Goal: Task Accomplishment & Management: Use online tool/utility

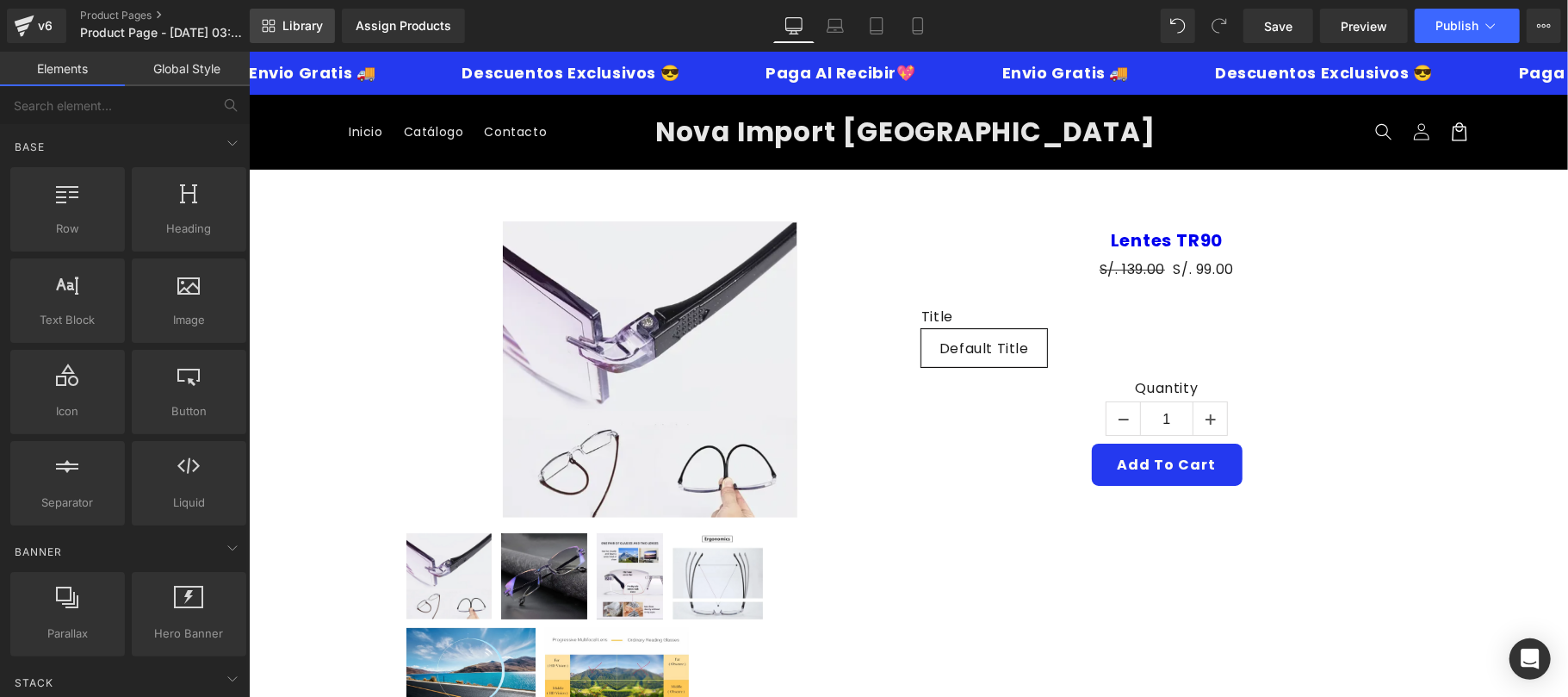
click at [318, 28] on span "Library" at bounding box center [303, 25] width 40 height 16
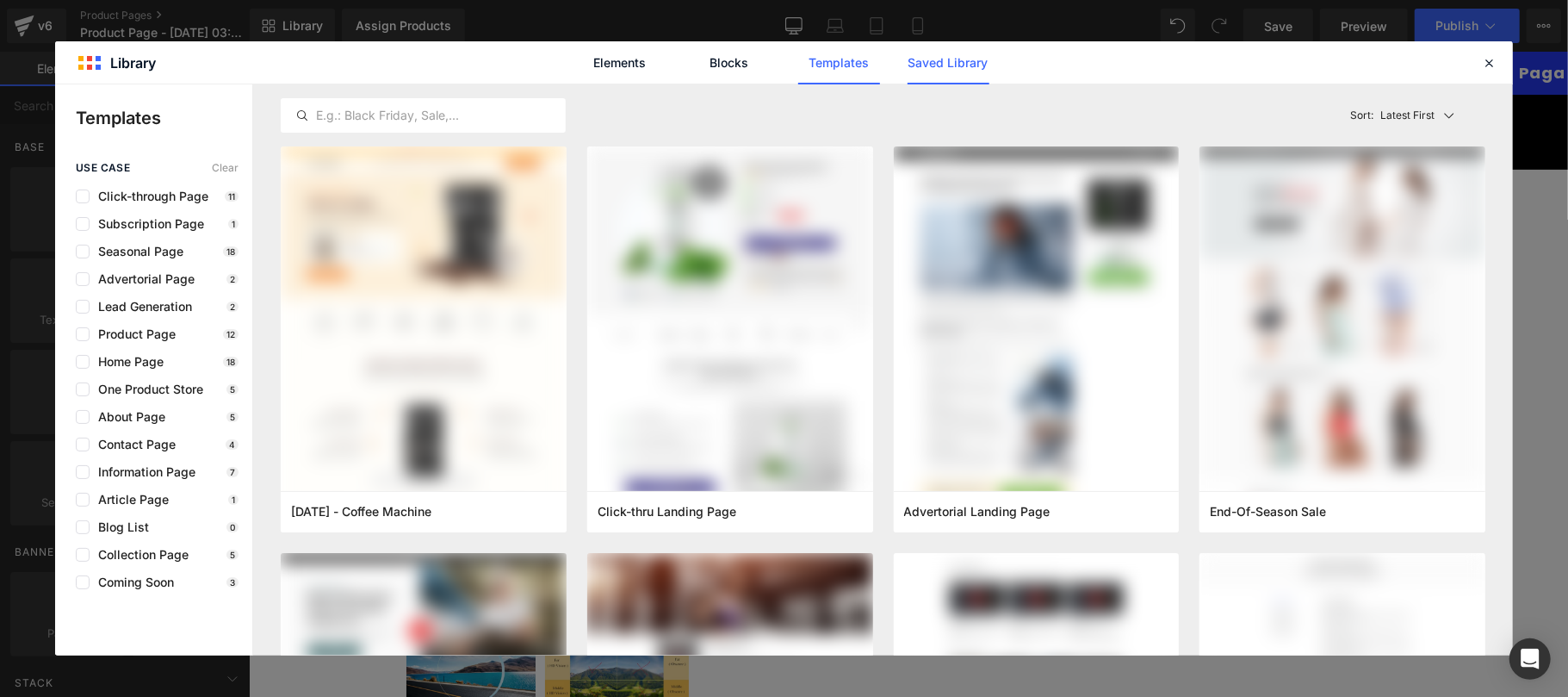
click at [927, 58] on link "Saved Library" at bounding box center [948, 63] width 82 height 43
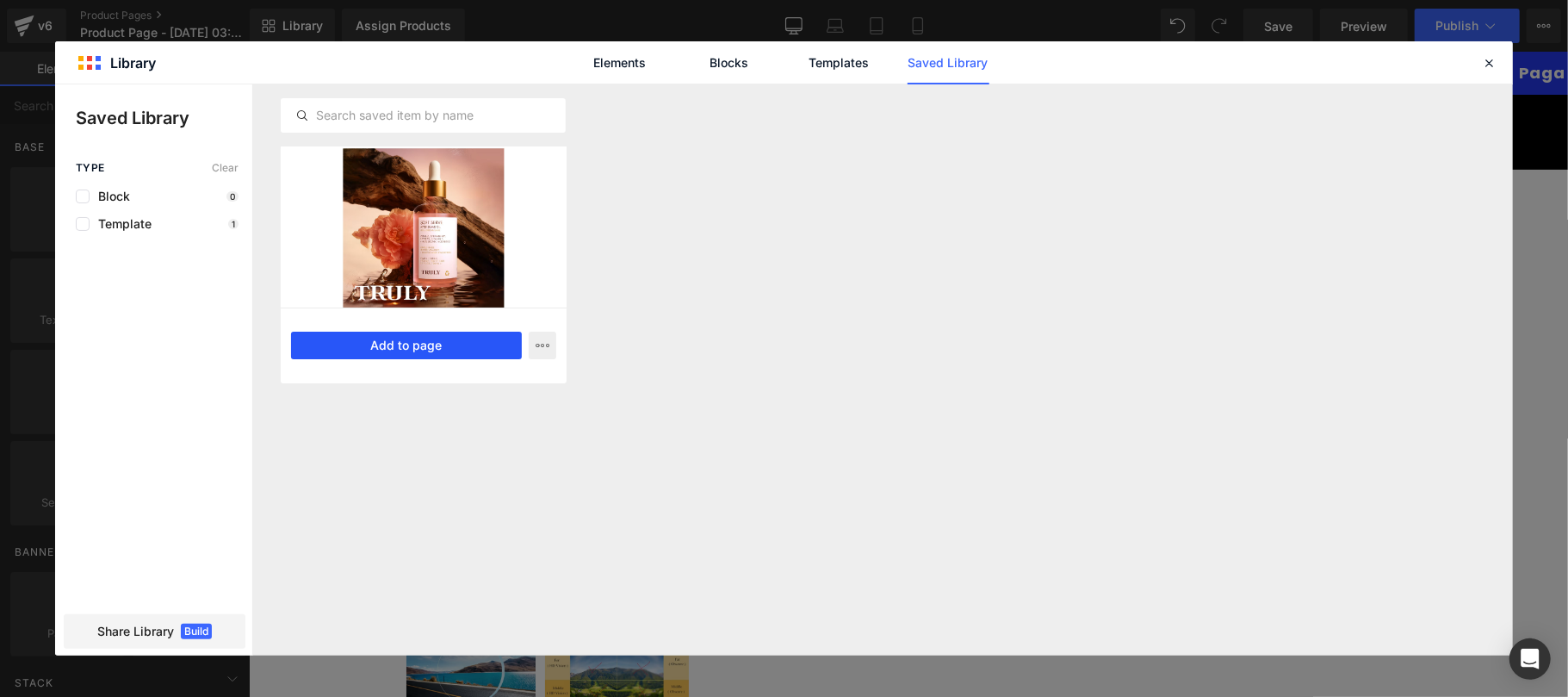
click at [417, 355] on button "Add to page" at bounding box center [407, 345] width 231 height 27
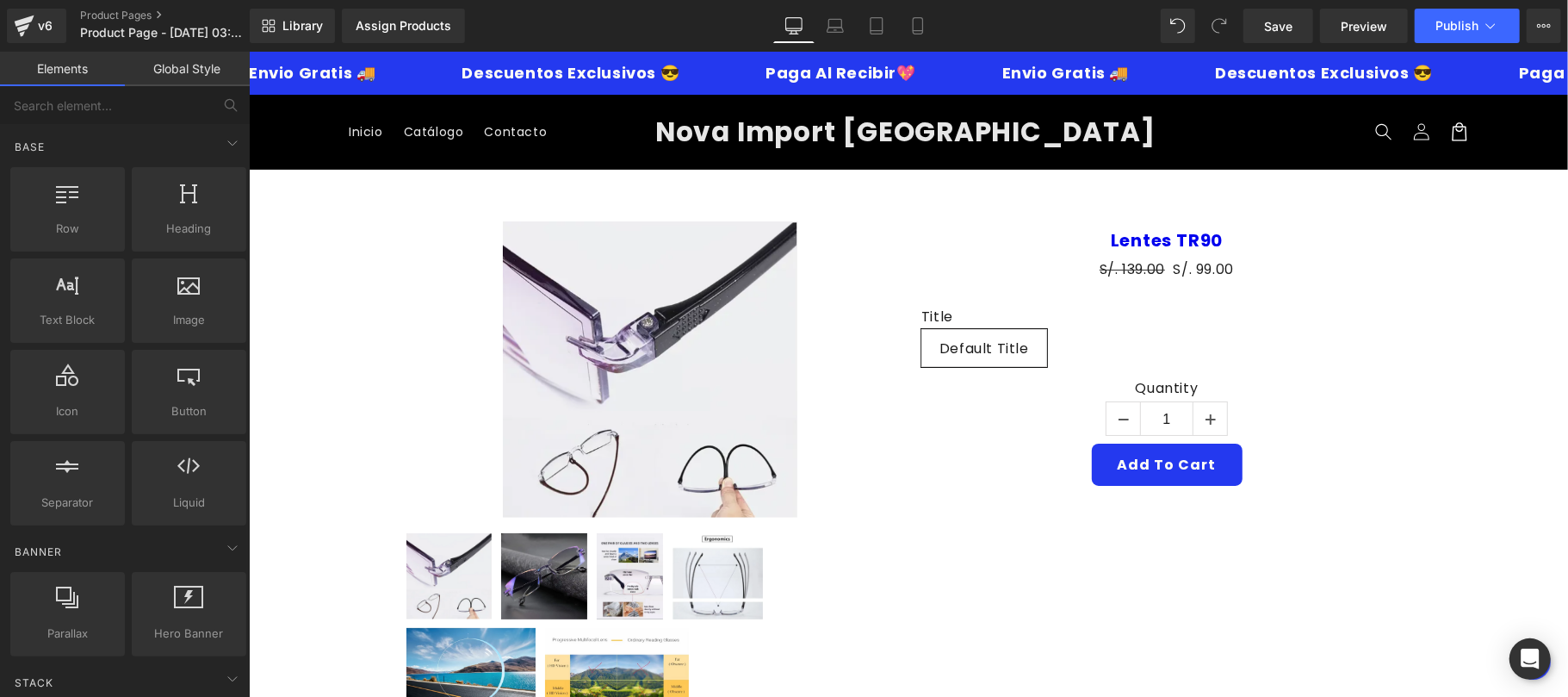
scroll to position [617, 0]
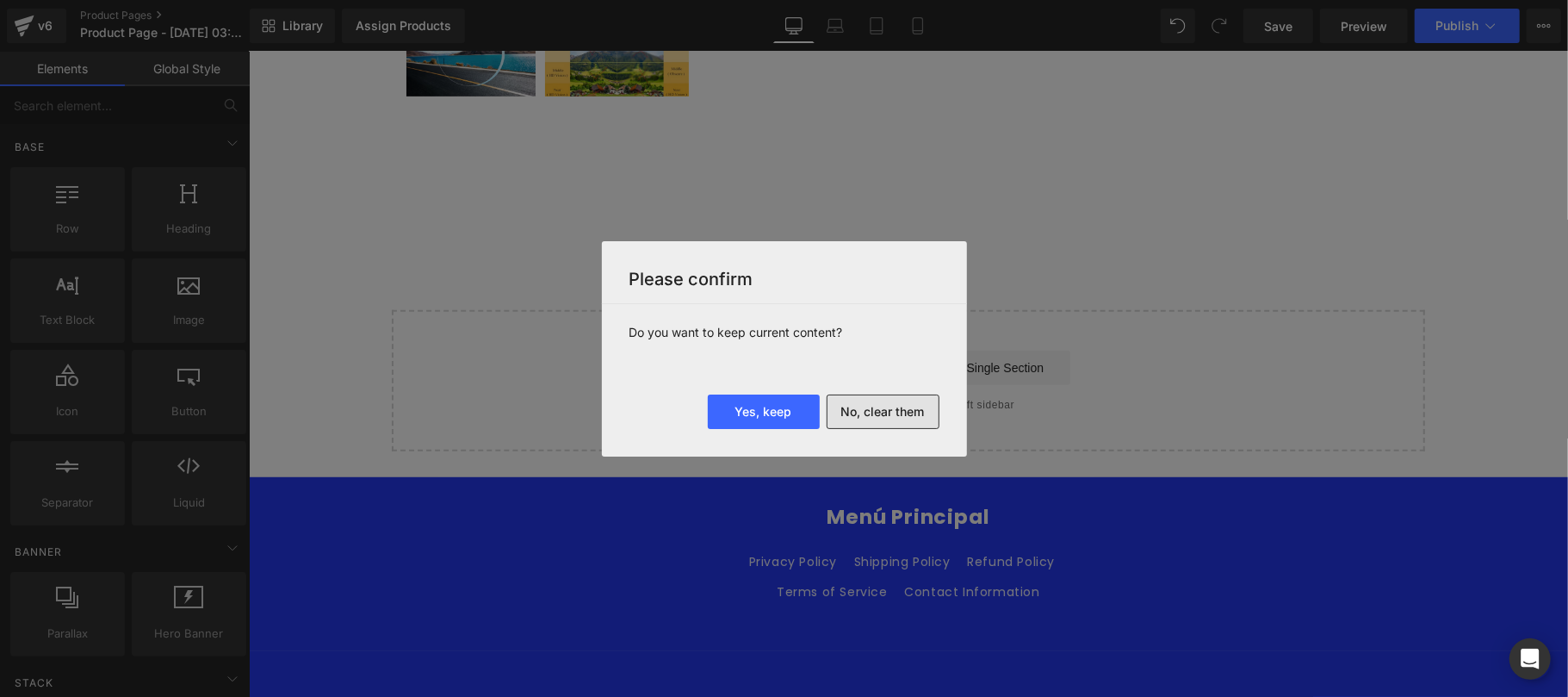
click at [882, 413] on button "No, clear them" at bounding box center [883, 411] width 113 height 35
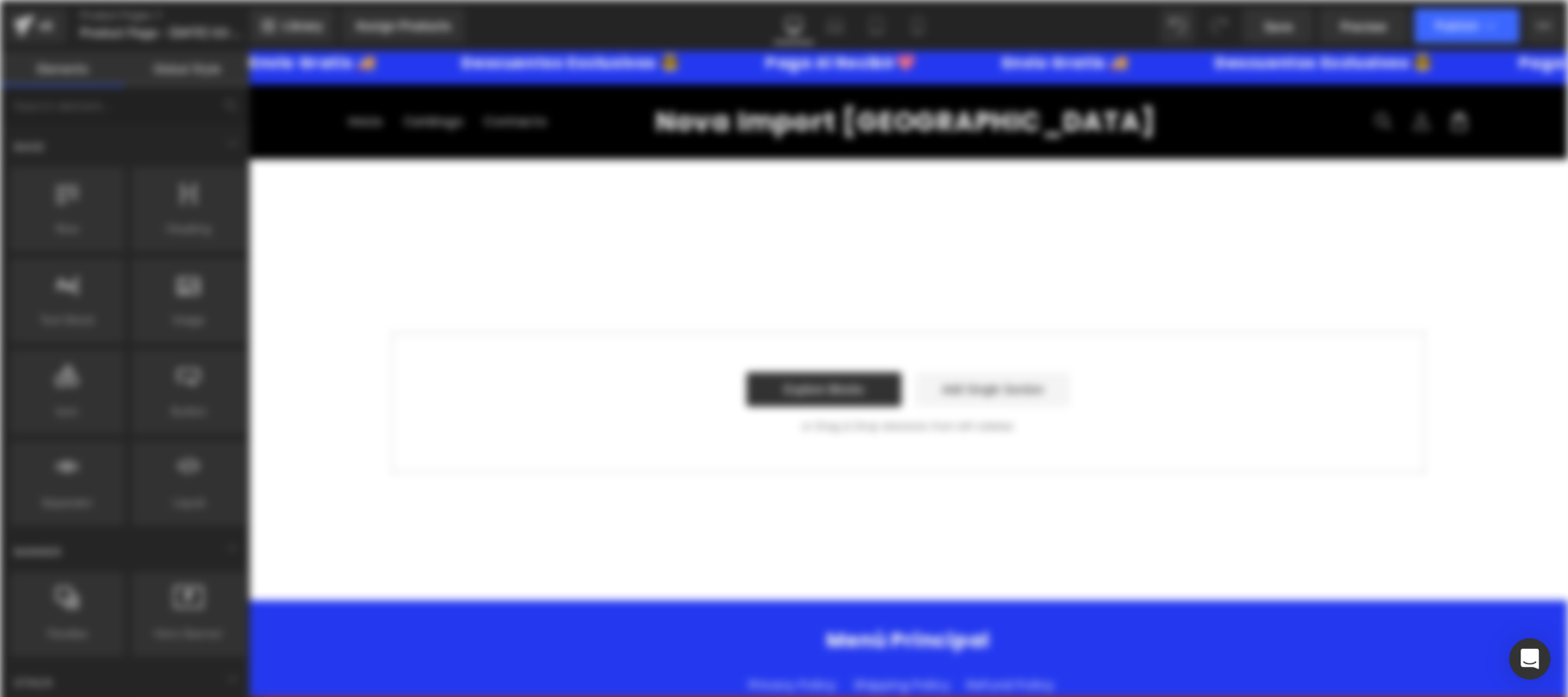
scroll to position [0, 0]
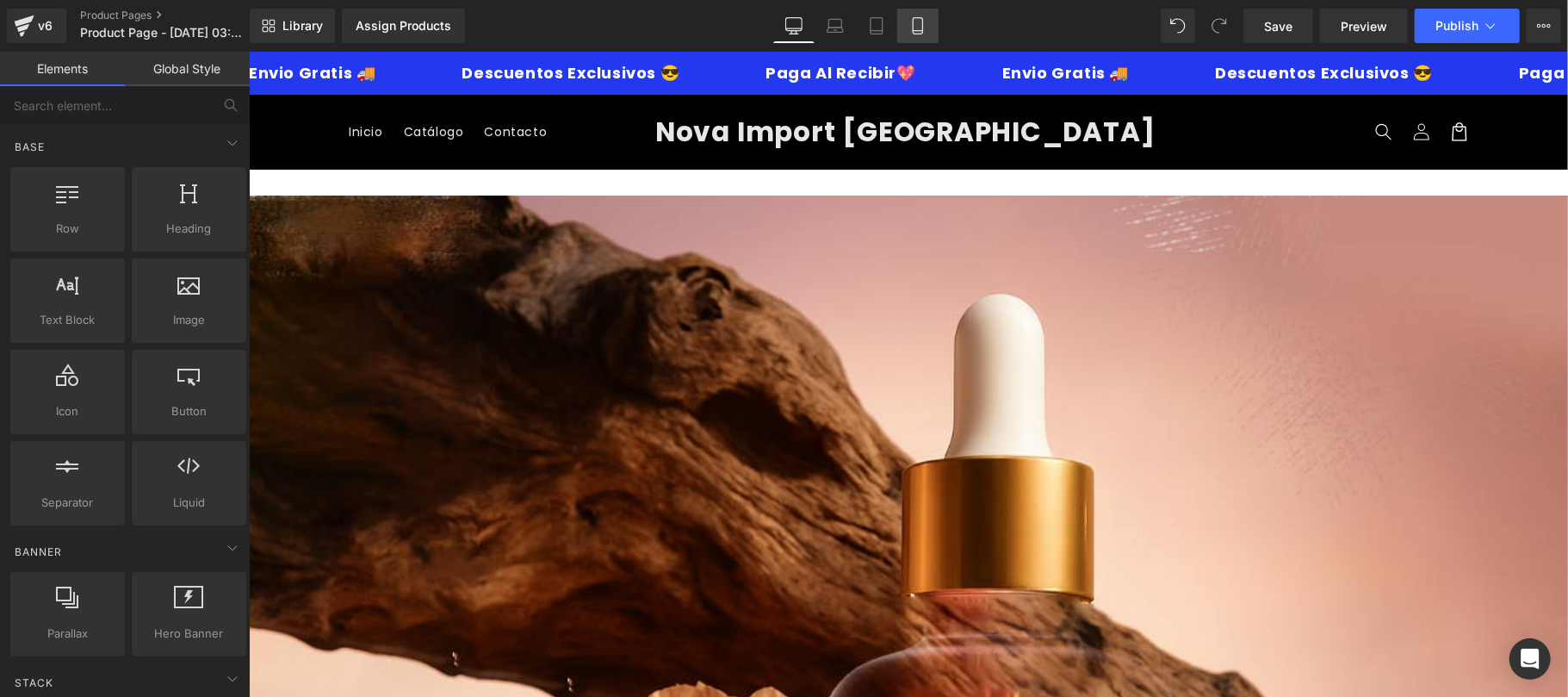
click at [911, 37] on link "Mobile" at bounding box center [918, 25] width 41 height 35
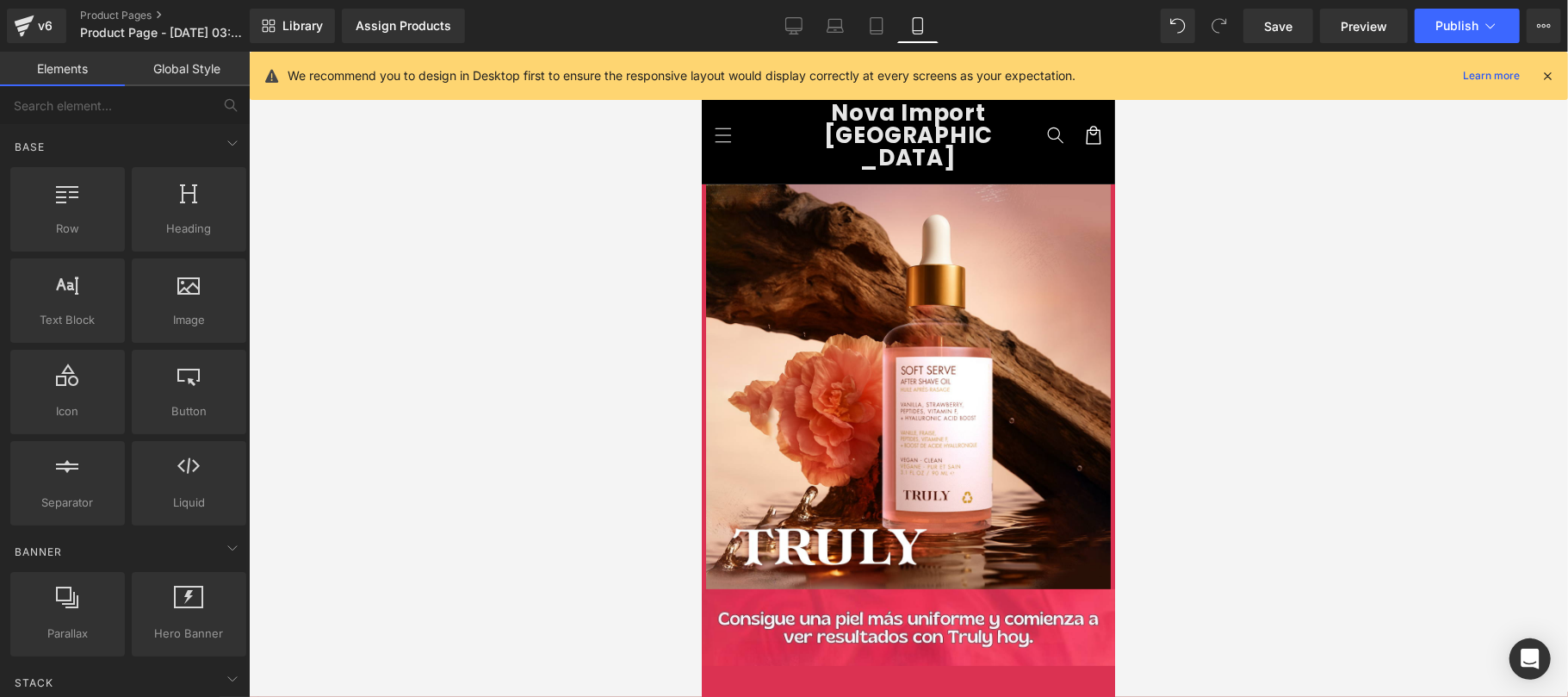
click at [1542, 77] on icon at bounding box center [1547, 75] width 16 height 16
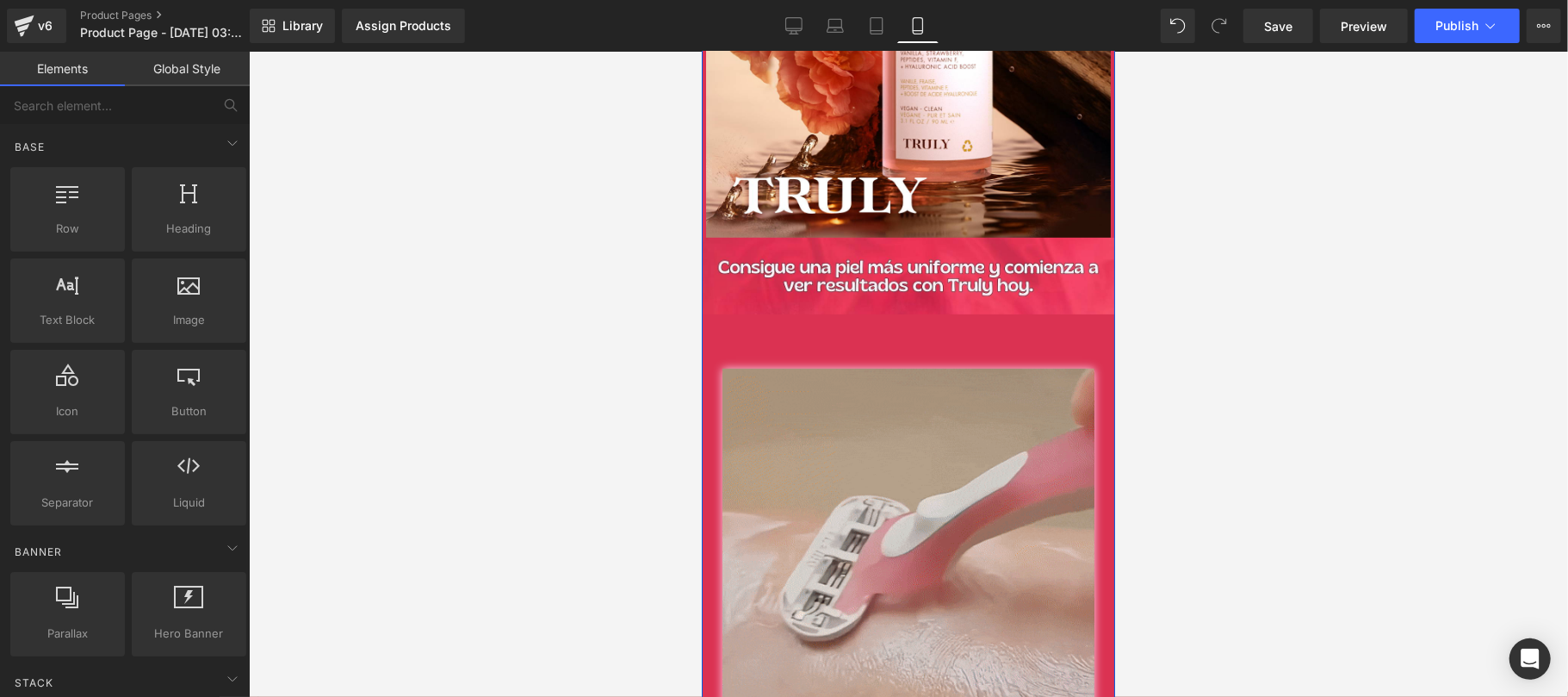
scroll to position [306, 0]
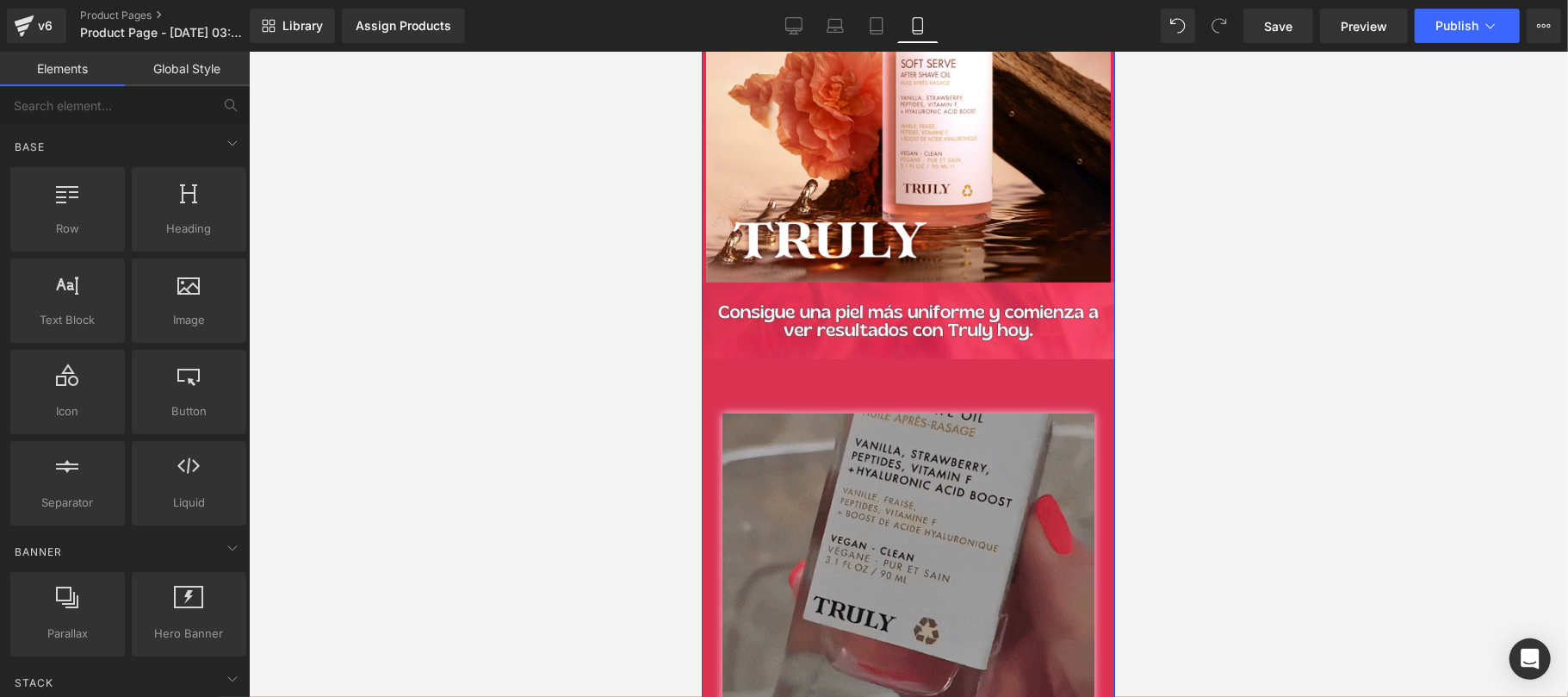
click at [890, 379] on span "Button" at bounding box center [908, 390] width 39 height 21
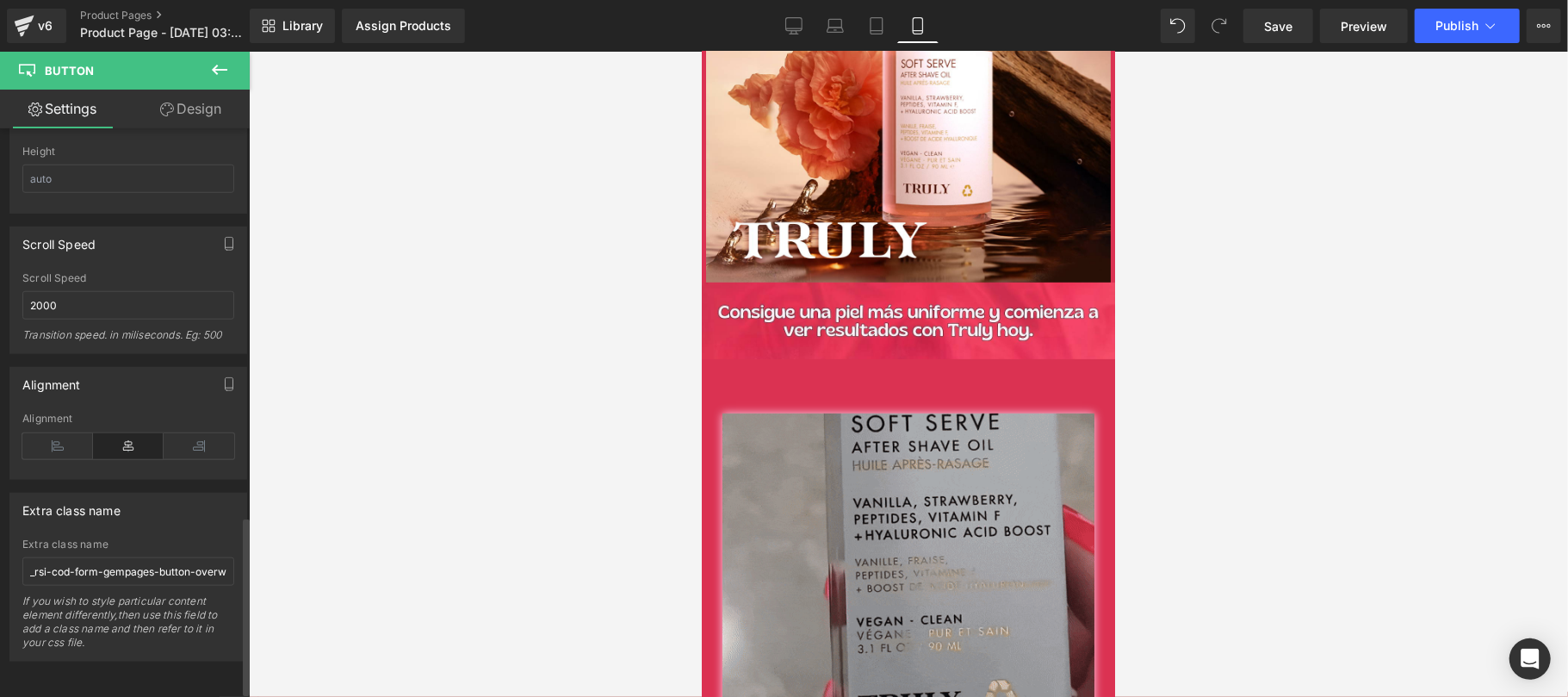
scroll to position [1246, 0]
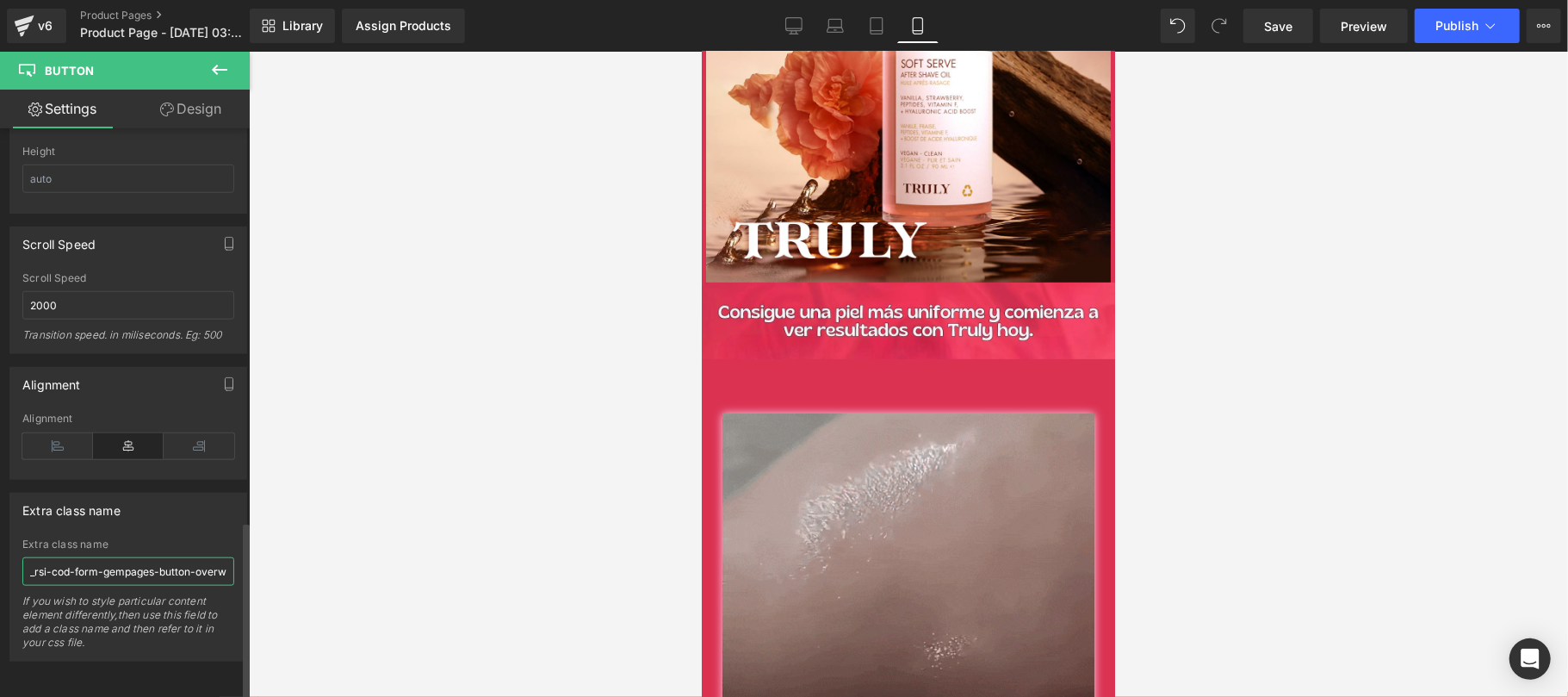
click at [84, 557] on input "_rsi-cod-form-gempages-button-overwrite _rsi-cod-form-is-gempage" at bounding box center [129, 571] width 212 height 28
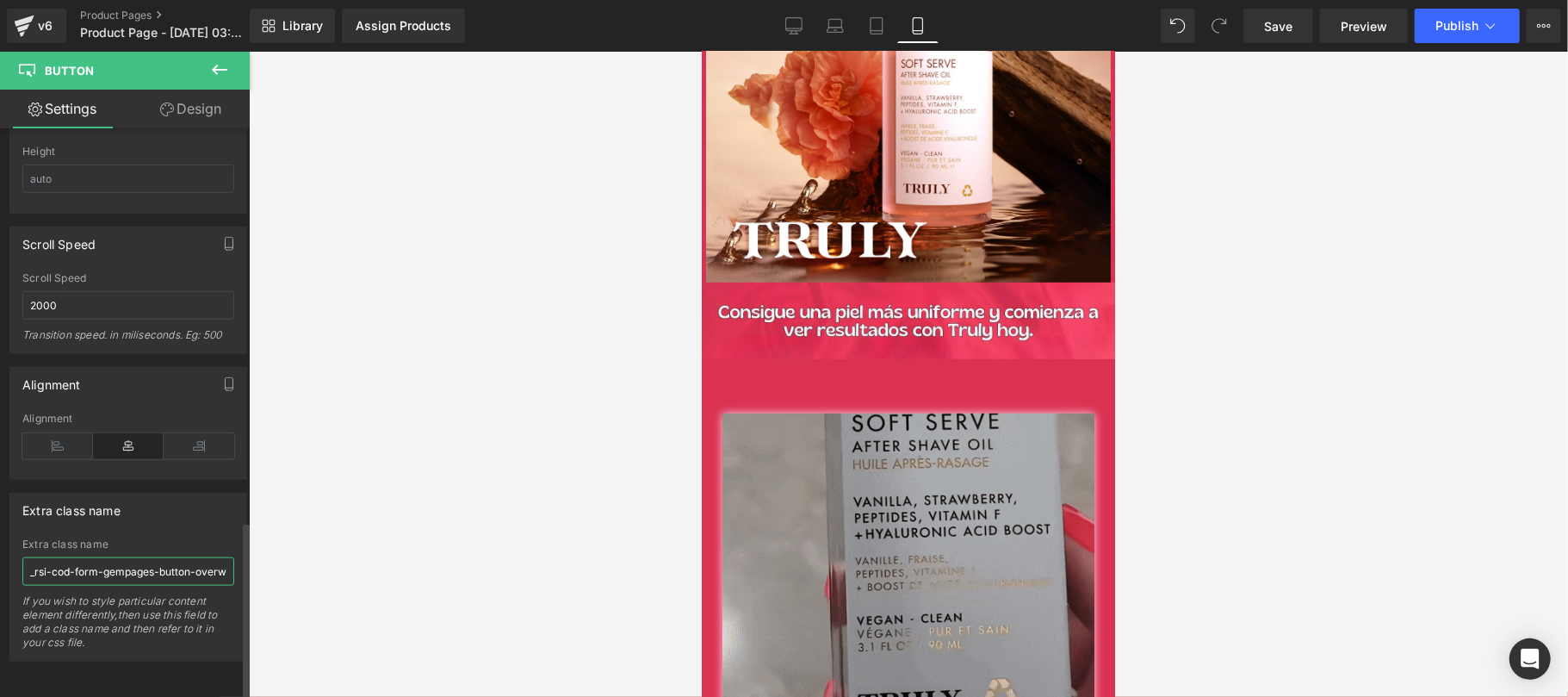
click at [157, 557] on input "_rsi-cod-form-gempages-button-overwrite _rsi-cod-form-is-gempage" at bounding box center [129, 571] width 212 height 28
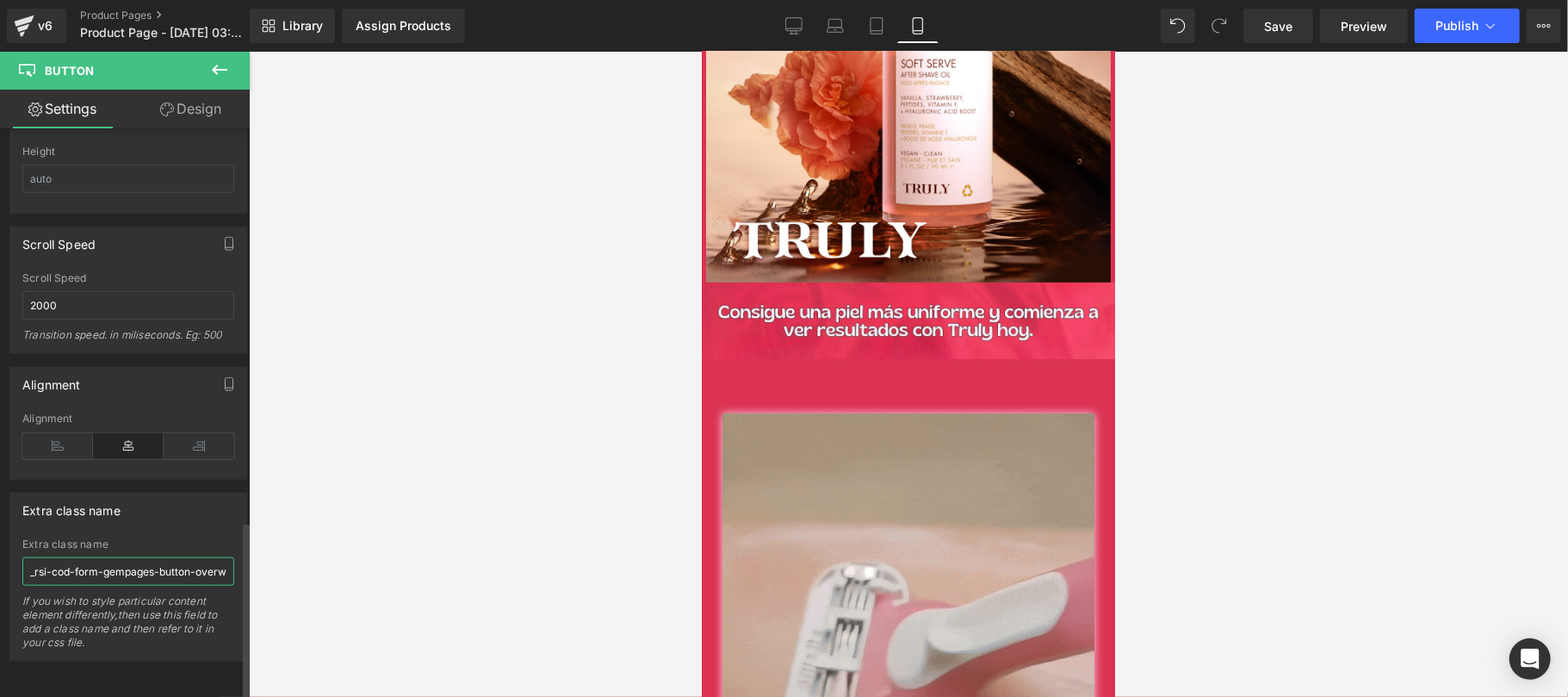
click at [157, 557] on input "_rsi-cod-form-gempages-button-overwrite _rsi-cod-form-is-gempage" at bounding box center [129, 571] width 212 height 28
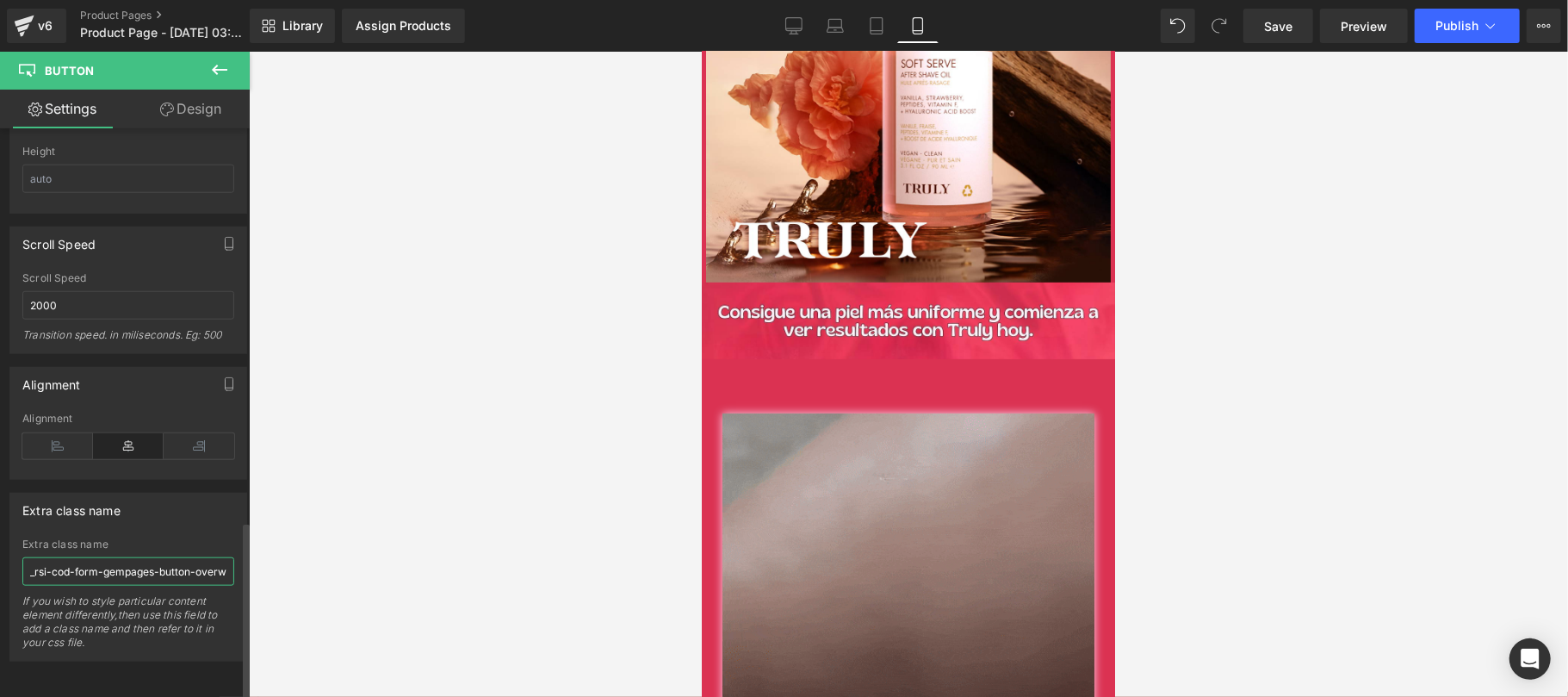
click at [157, 557] on input "_rsi-cod-form-gempages-button-overwrite _rsi-cod-form-is-gempage" at bounding box center [129, 571] width 212 height 28
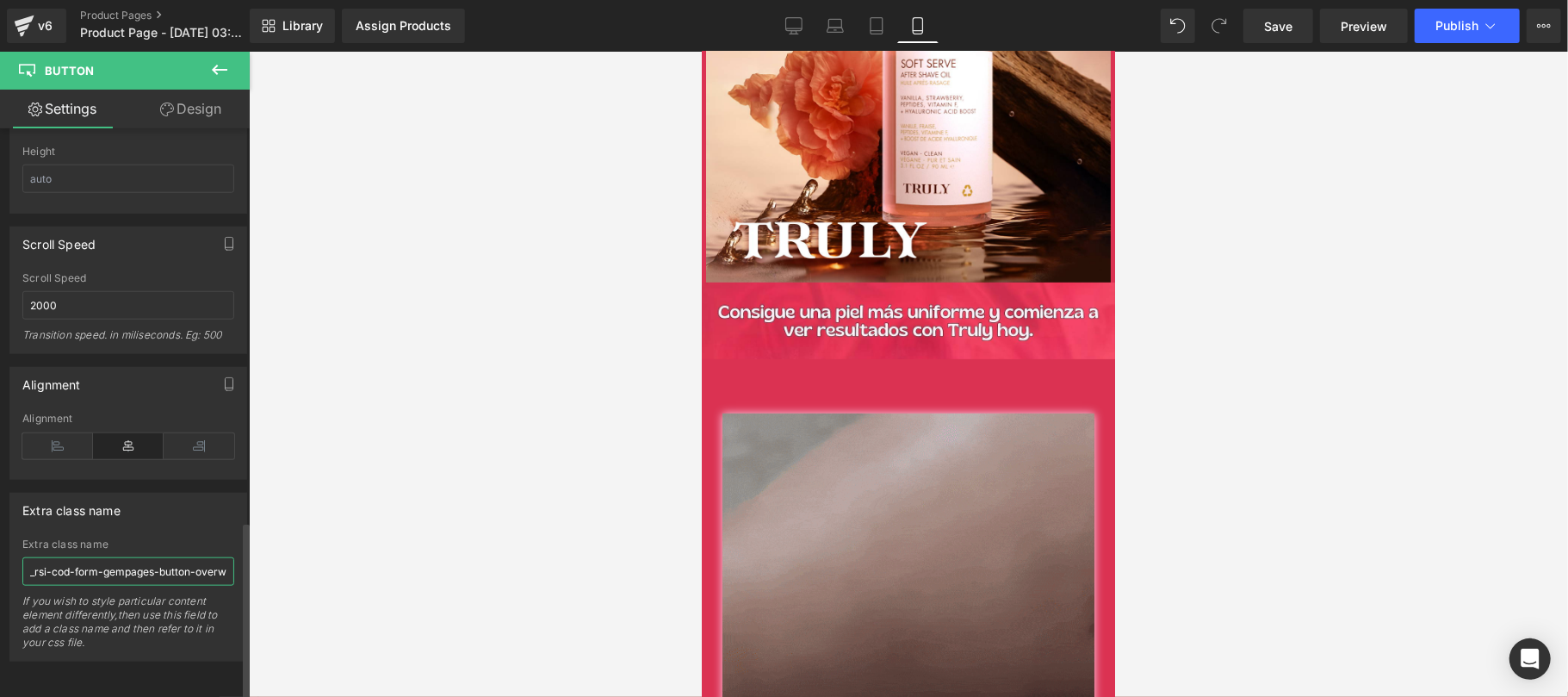
click at [157, 557] on input "_rsi-cod-form-gempages-button-overwrite _rsi-cod-form-is-gempage" at bounding box center [129, 571] width 212 height 28
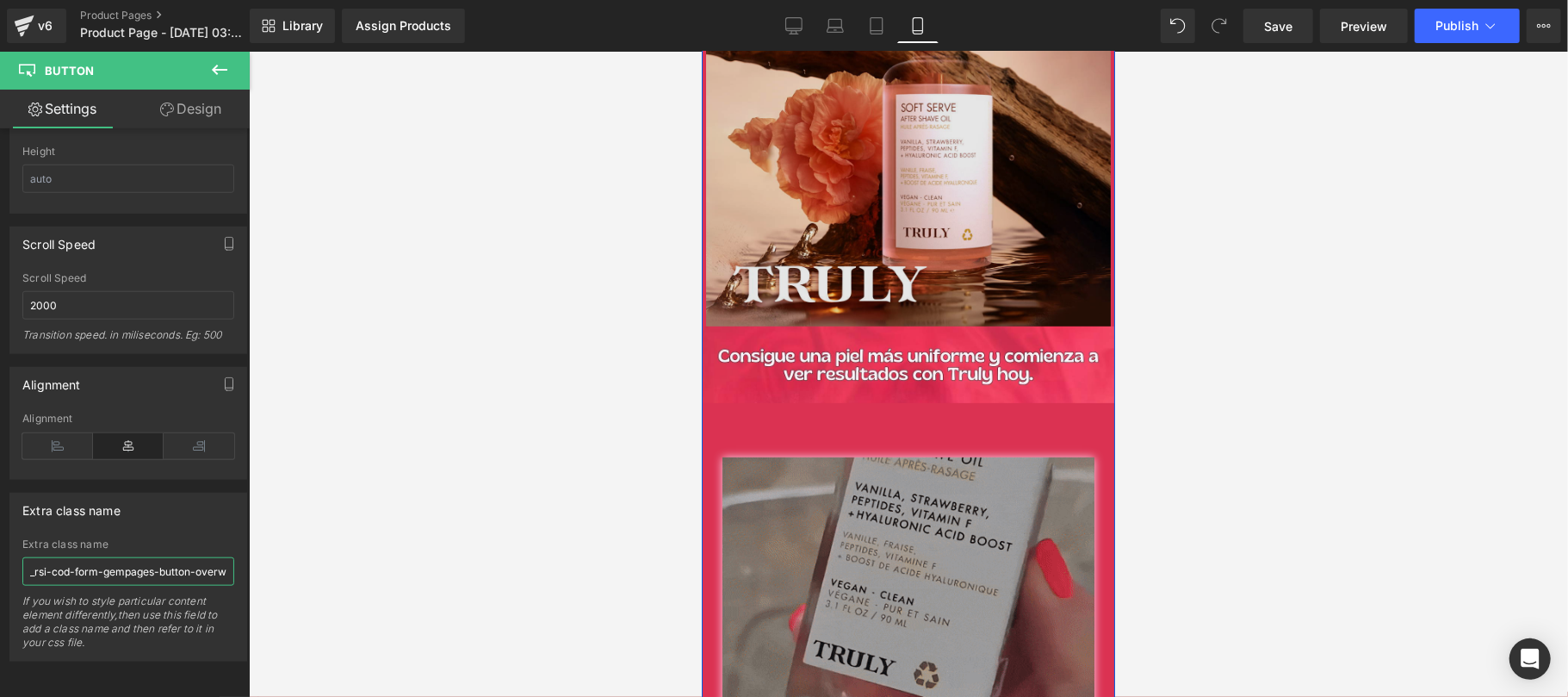
scroll to position [306, 0]
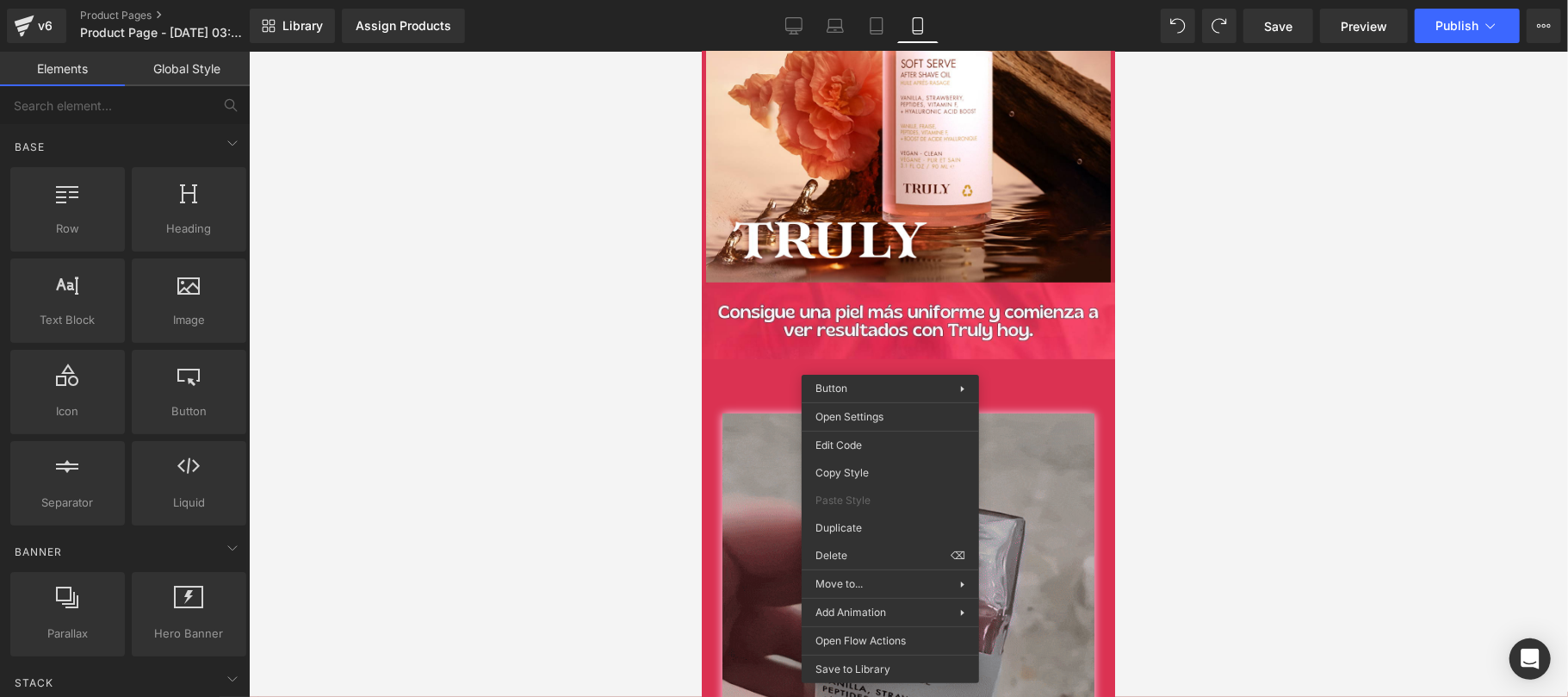
click at [1248, 420] on div at bounding box center [908, 374] width 1319 height 645
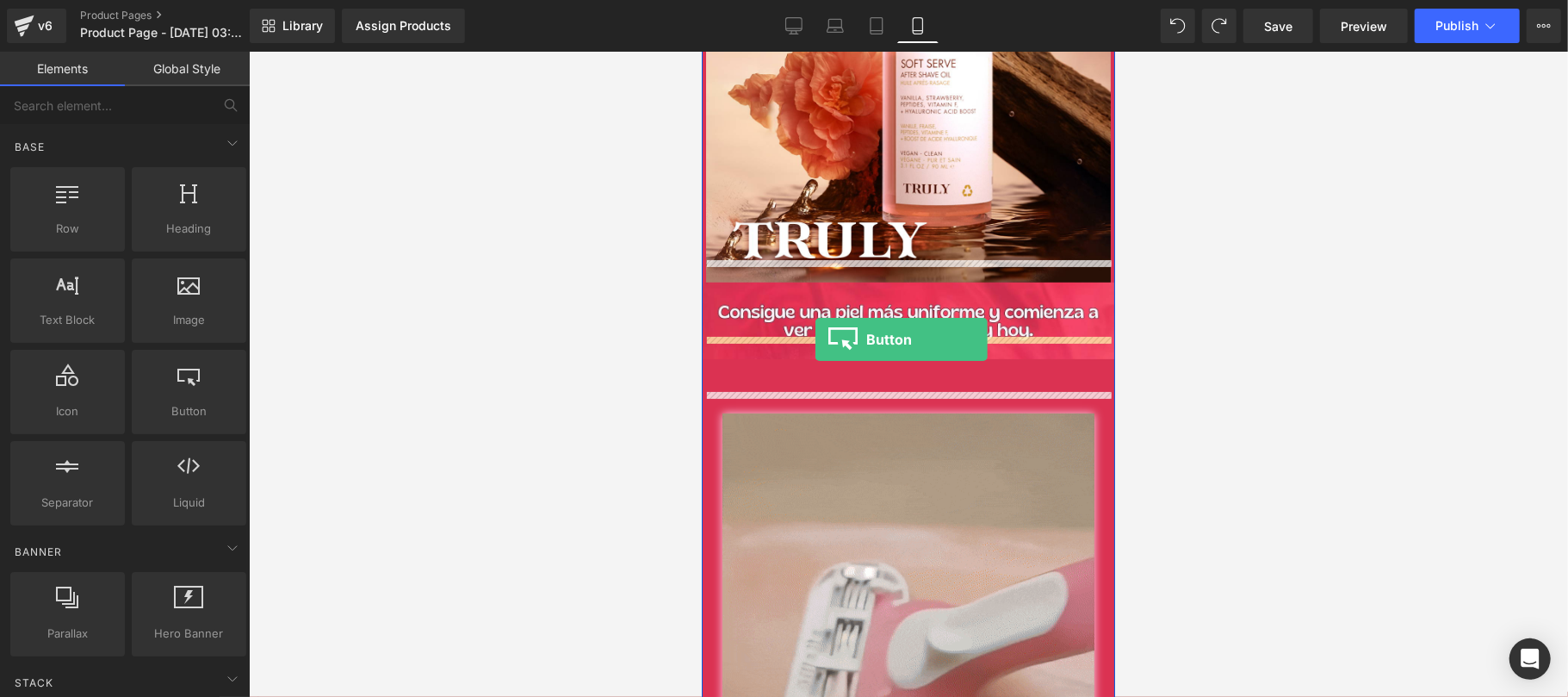
drag, startPoint x: 909, startPoint y: 437, endPoint x: 815, endPoint y: 338, distance: 136.5
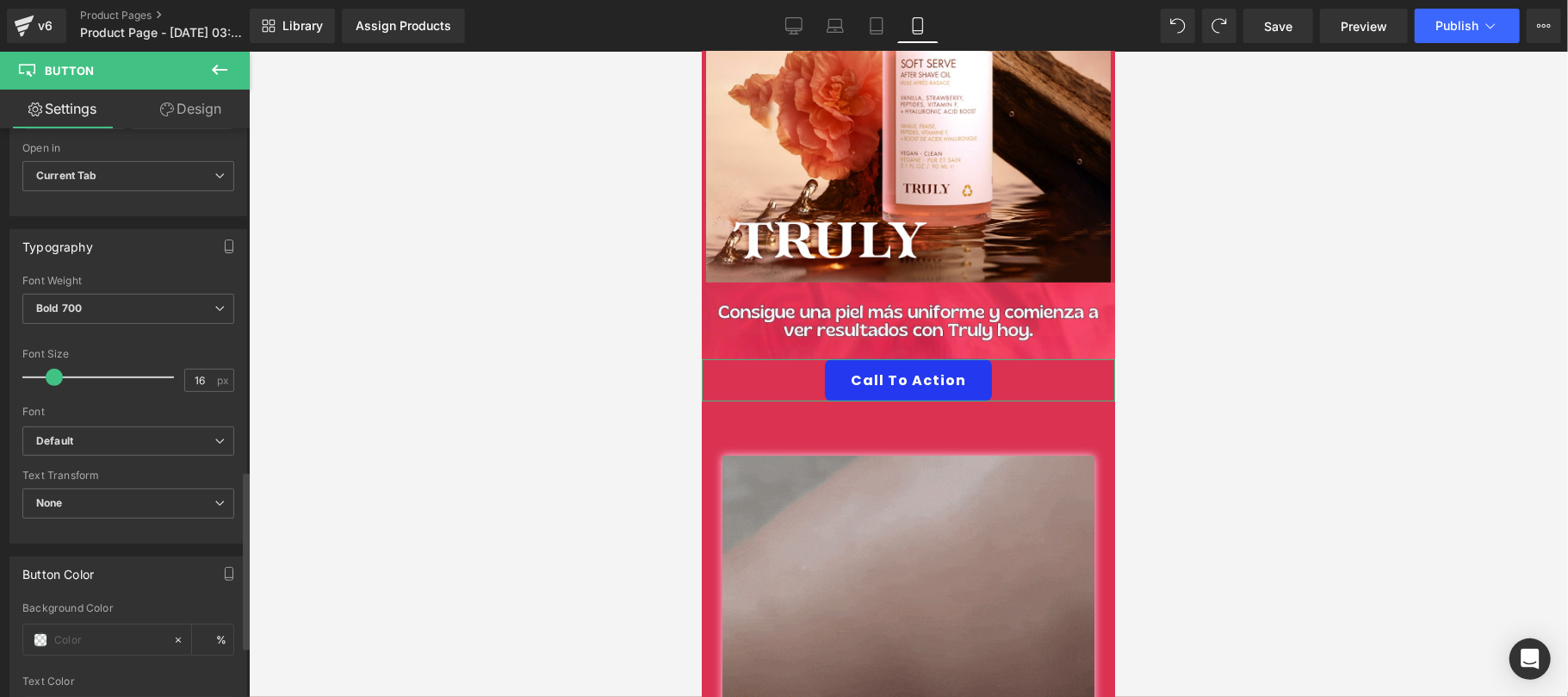
scroll to position [1225, 0]
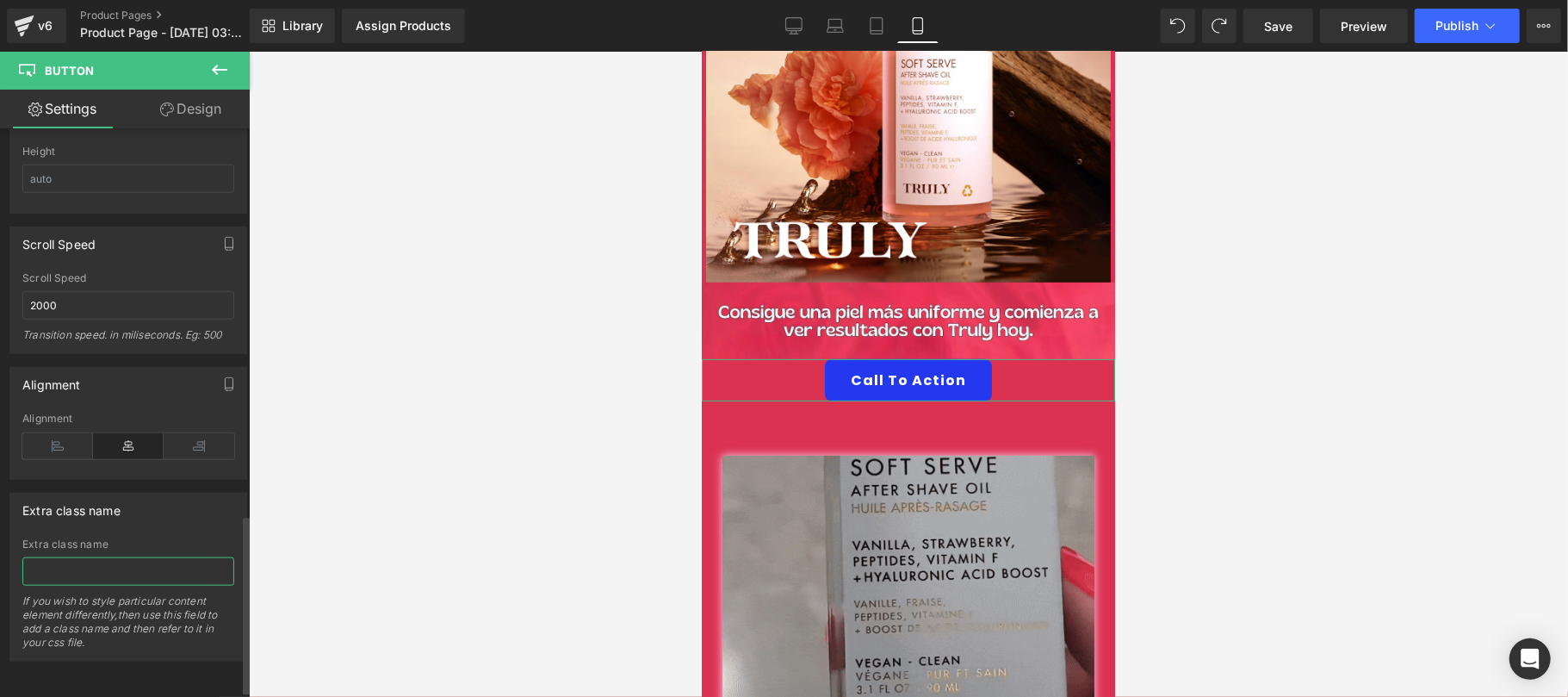
click at [126, 585] on input "text" at bounding box center [129, 571] width 212 height 28
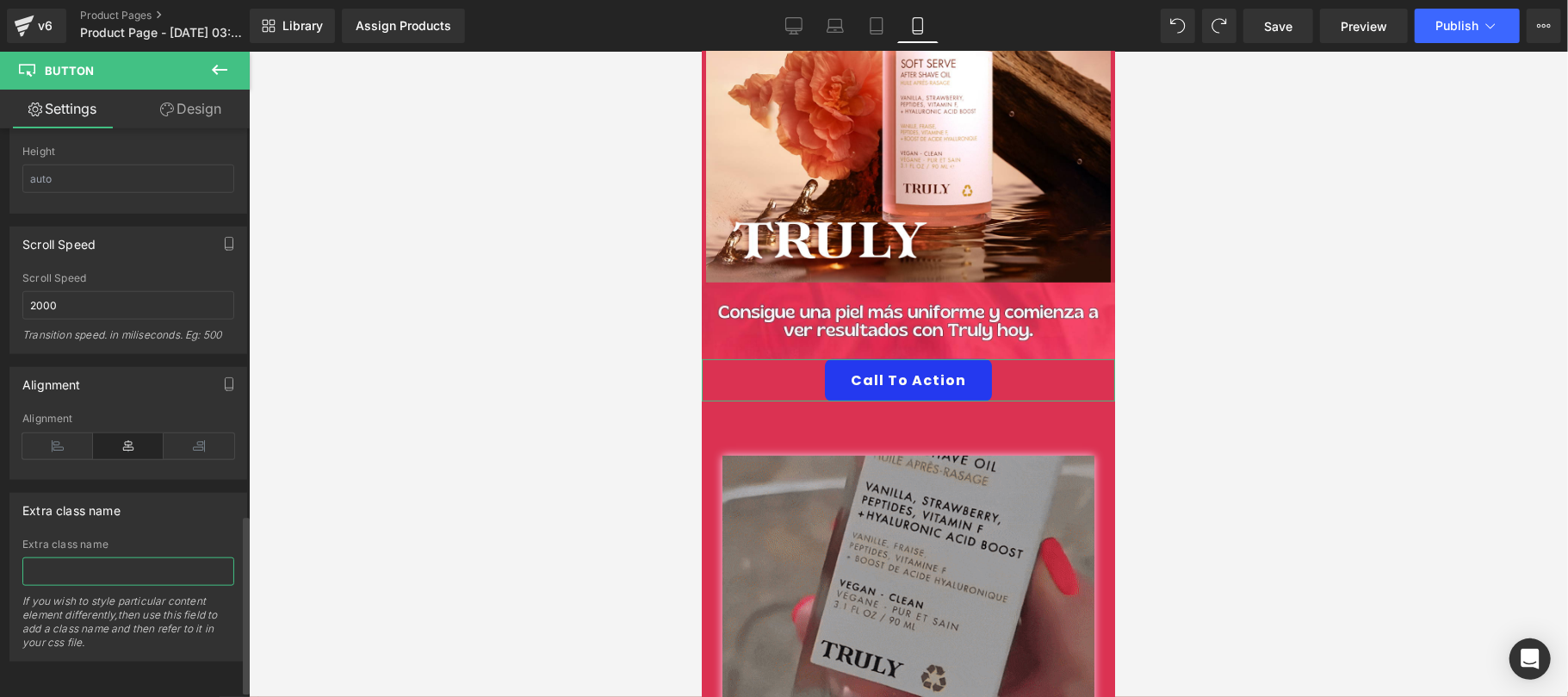
paste input "_rsi-cod-form-gempages-button-overwrite _rsi-cod-form-is-gempage"
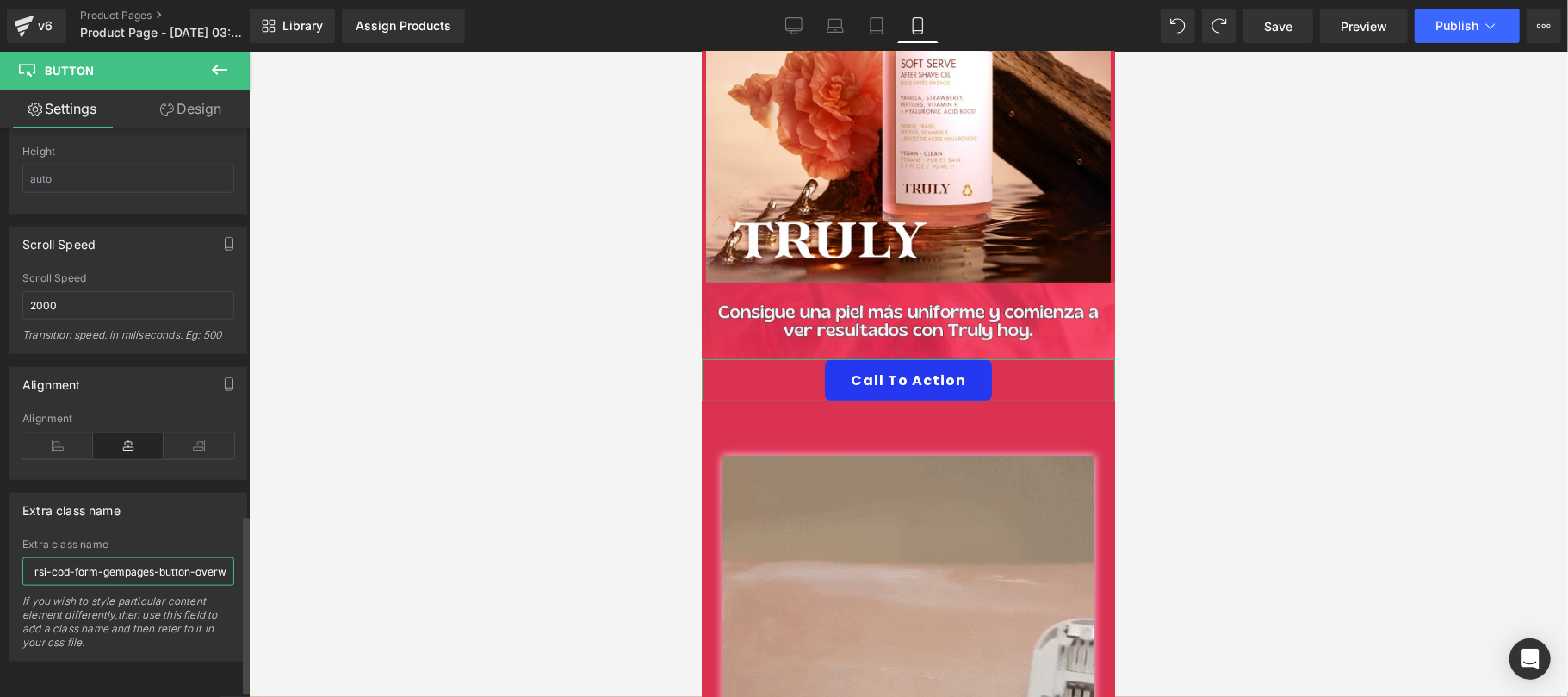
scroll to position [0, 155]
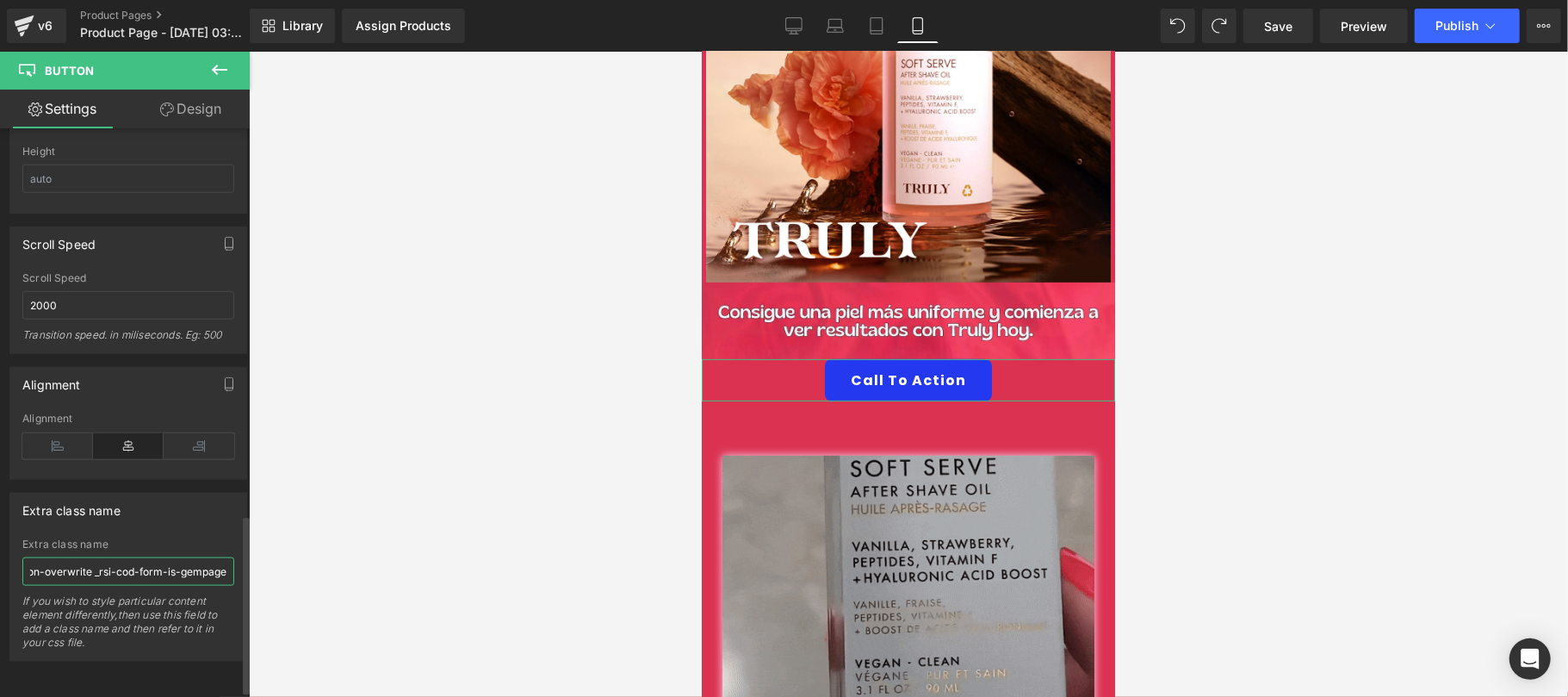
type input "_rsi-cod-form-gempages-button-overwrite _rsi-cod-form-is-gempage"
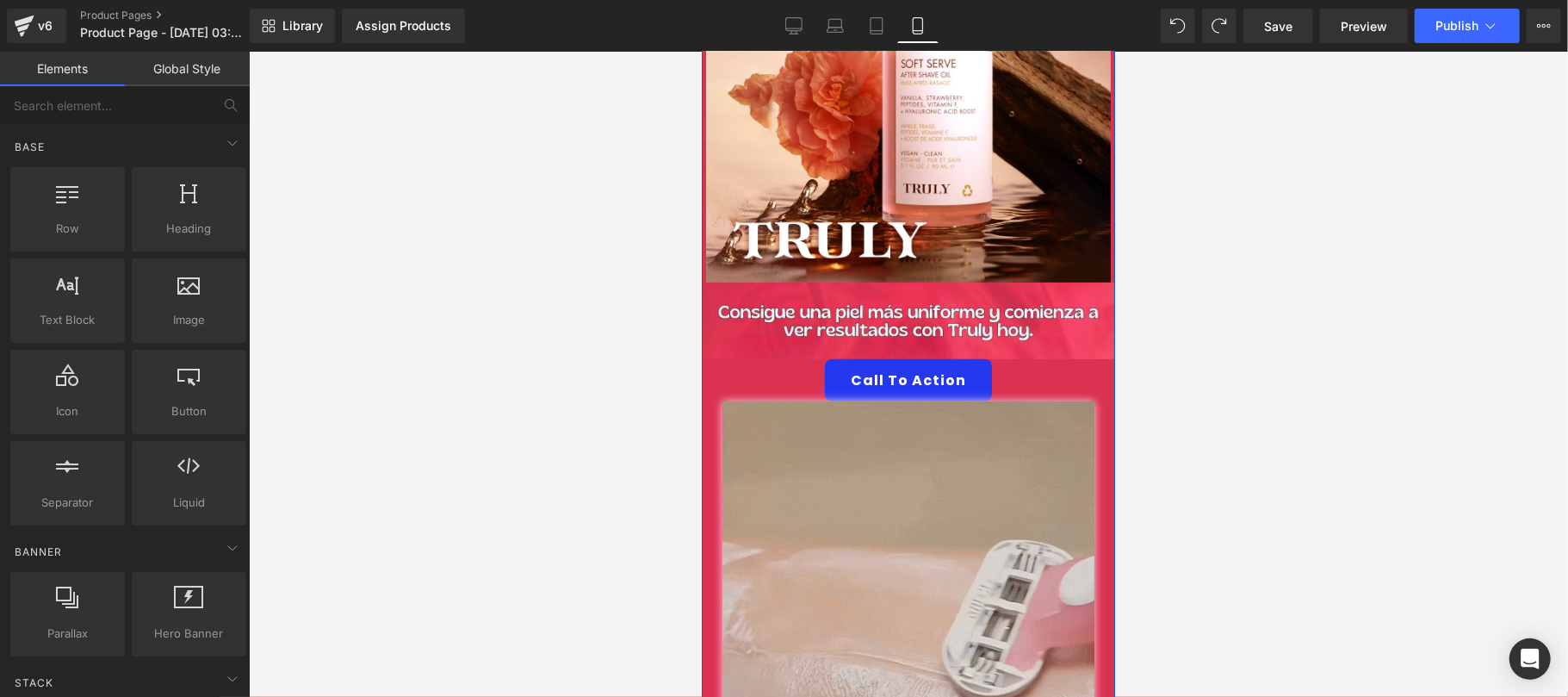
scroll to position [0, 0]
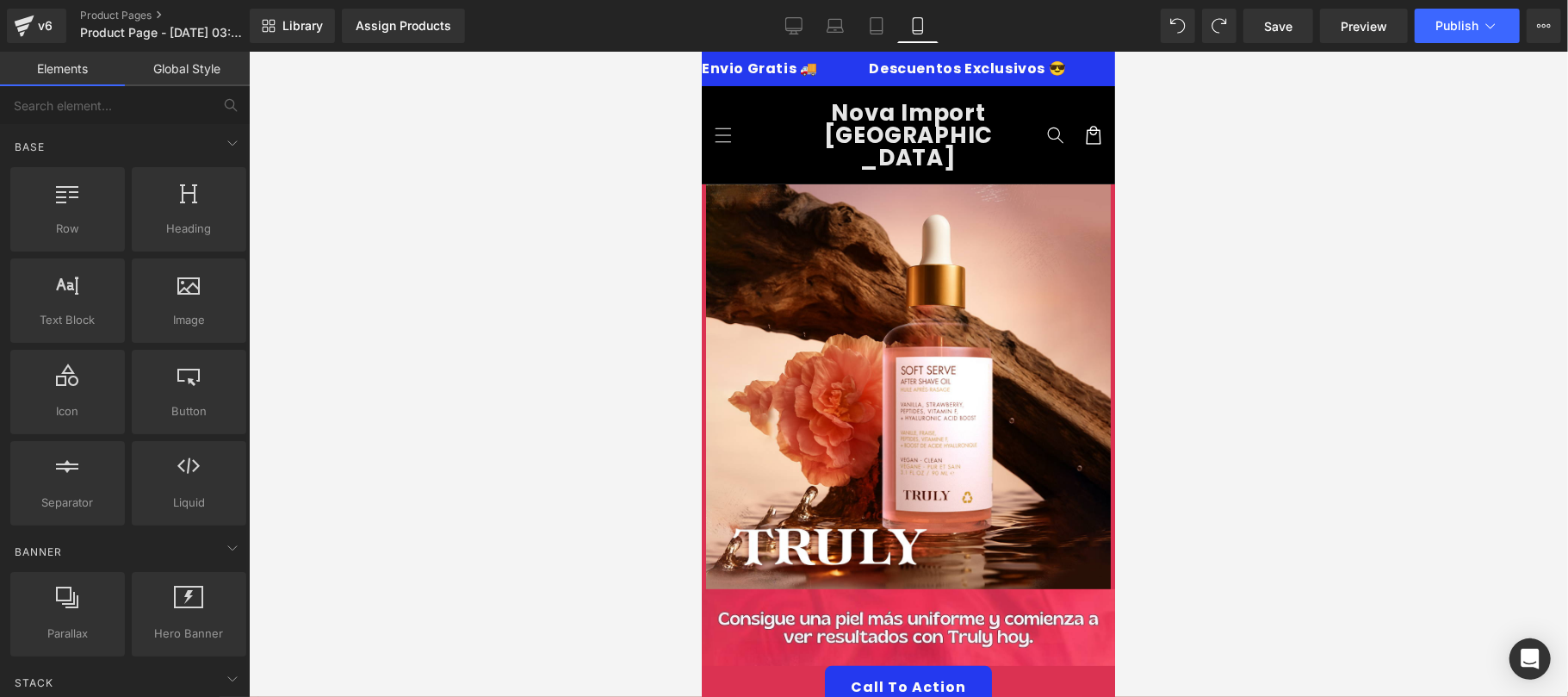
click at [1265, 37] on link "Save" at bounding box center [1279, 25] width 70 height 35
